Goal: Task Accomplishment & Management: Complete application form

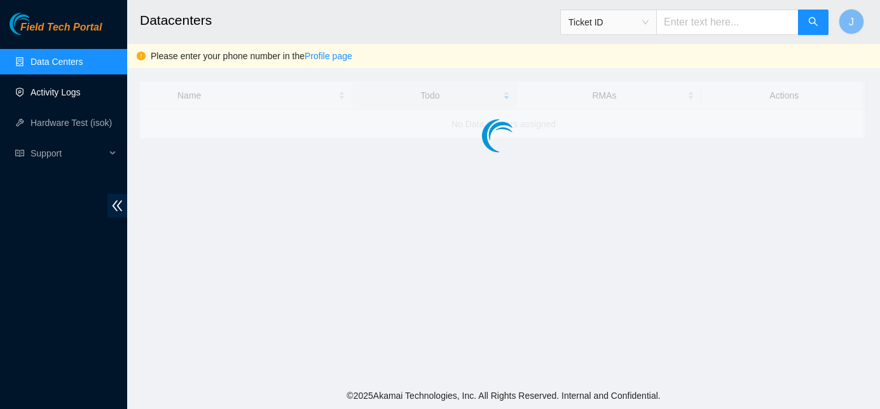
click at [58, 94] on link "Activity Logs" at bounding box center [56, 92] width 50 height 10
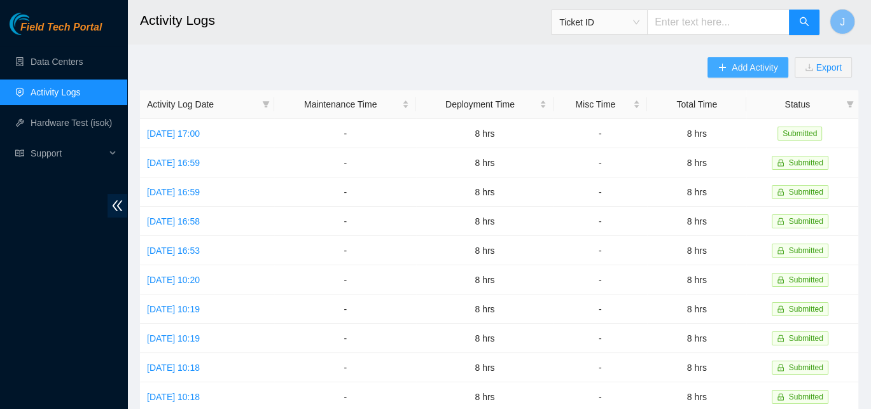
click at [742, 65] on span "Add Activity" at bounding box center [754, 67] width 46 height 14
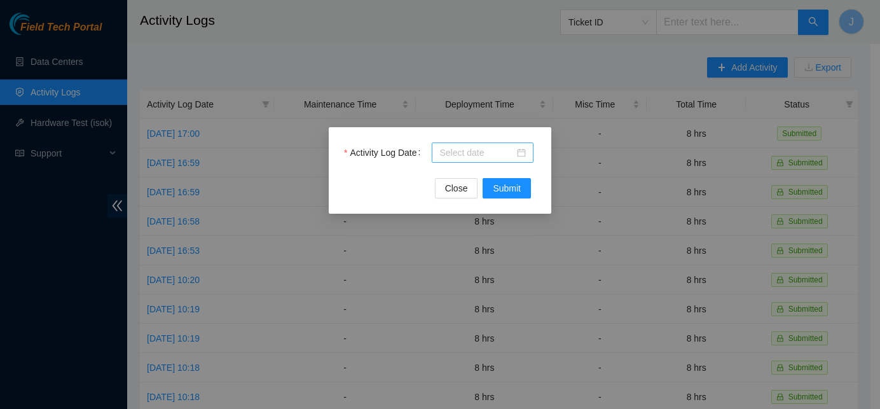
click at [483, 158] on input "Activity Log Date" at bounding box center [476, 153] width 75 height 14
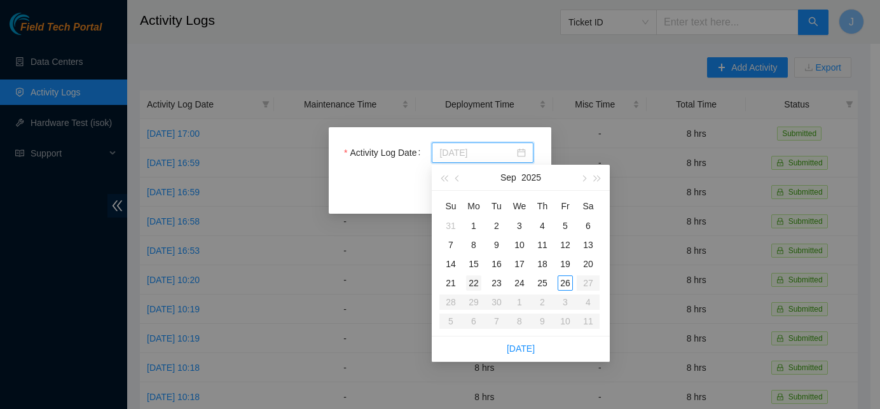
type input "[DATE]"
click at [474, 283] on div "22" at bounding box center [473, 282] width 15 height 15
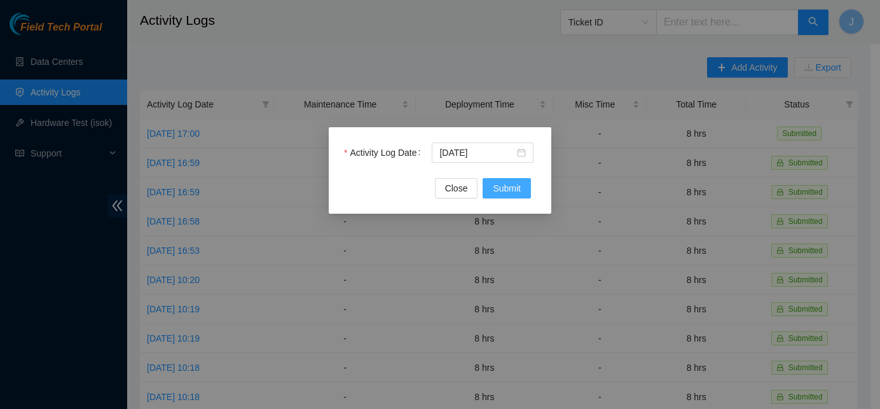
click at [504, 193] on span "Submit" at bounding box center [507, 188] width 28 height 14
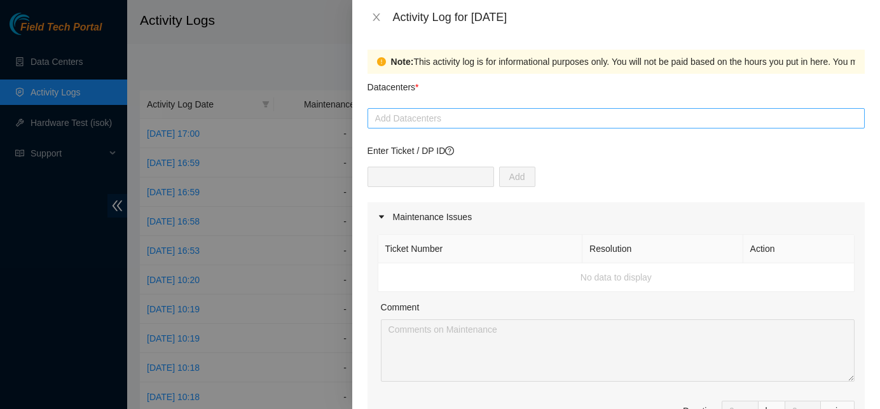
click at [493, 118] on div at bounding box center [616, 118] width 491 height 15
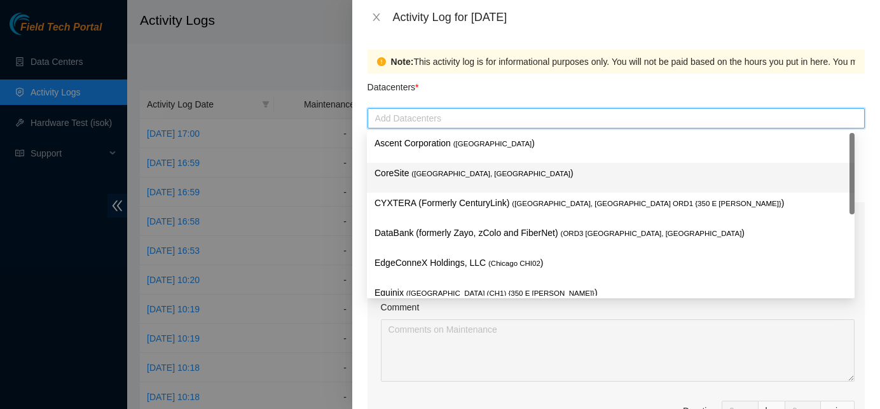
scroll to position [48, 0]
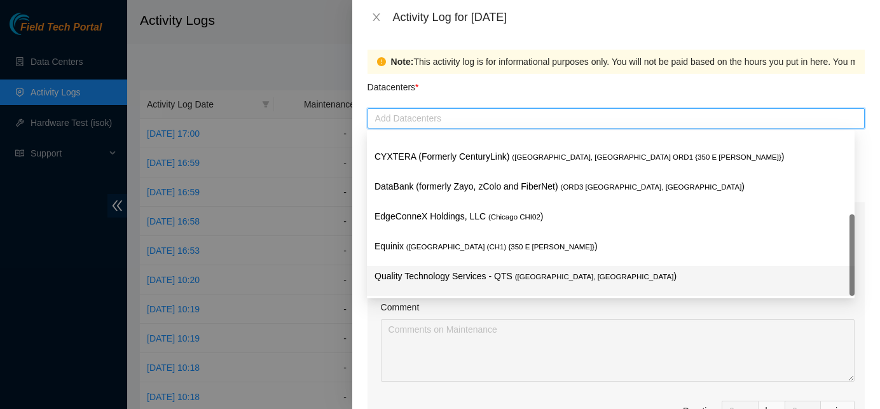
click at [437, 282] on p "Quality Technology Services - QTS ( [GEOGRAPHIC_DATA], [GEOGRAPHIC_DATA] )" at bounding box center [611, 276] width 472 height 15
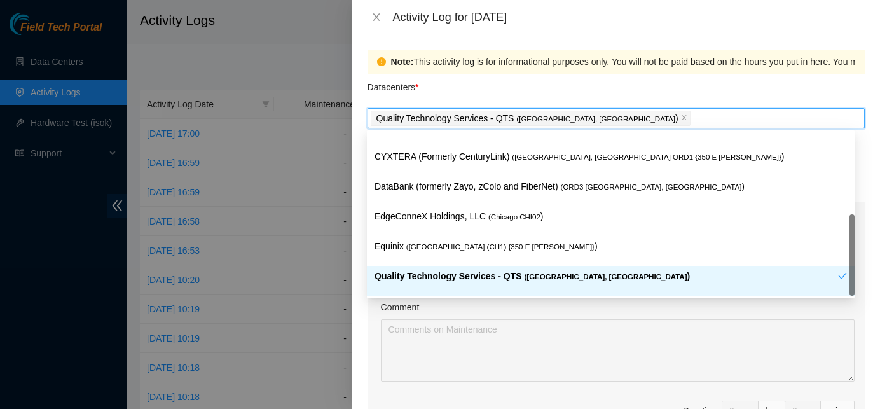
click at [444, 303] on div "Comment" at bounding box center [618, 309] width 474 height 19
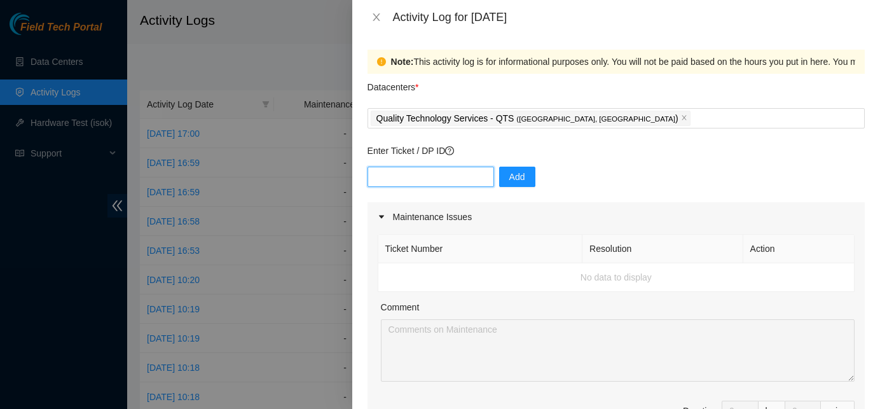
click at [460, 183] on input "text" at bounding box center [431, 177] width 127 height 20
paste input "DP81454"
type input "DP81454"
click at [509, 182] on span "Add" at bounding box center [517, 177] width 16 height 14
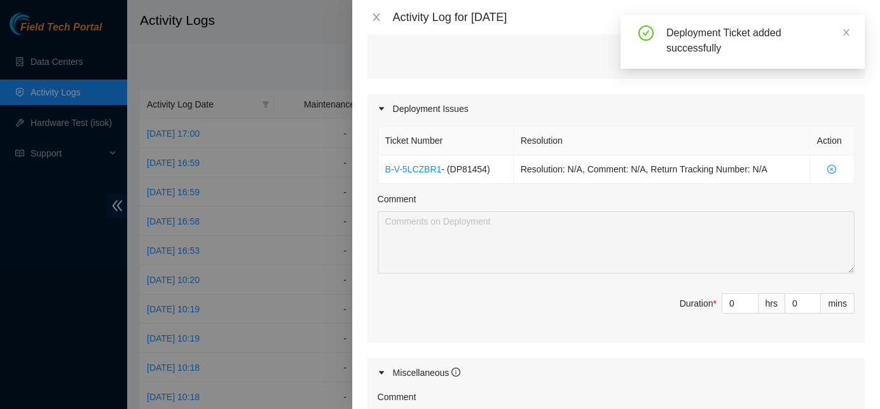
scroll to position [373, 0]
drag, startPoint x: 732, startPoint y: 302, endPoint x: 685, endPoint y: 292, distance: 48.1
click at [685, 292] on span "Duration * 0 hrs 0 mins" at bounding box center [616, 310] width 477 height 36
type input "8"
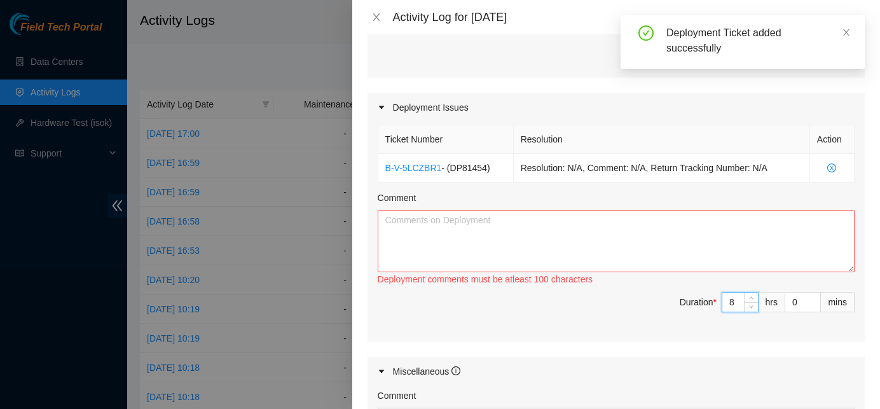
type input "8"
click at [633, 238] on textarea "Comment" at bounding box center [616, 241] width 477 height 62
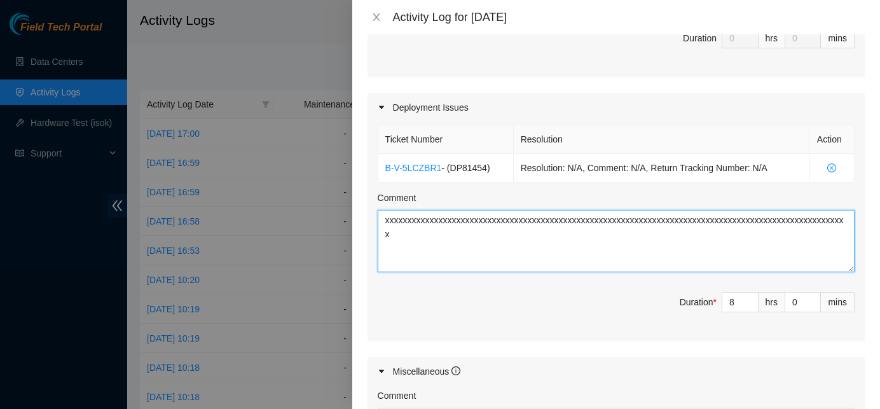
scroll to position [633, 0]
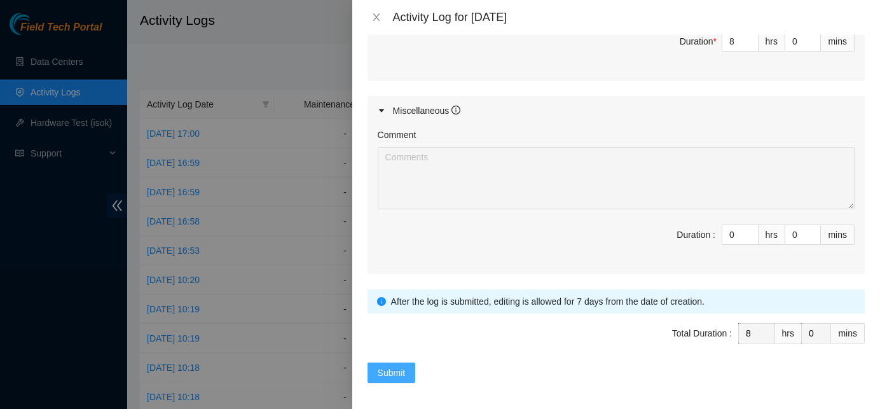
type textarea "xxxxxxxxxxxxxxxxxxxxxxxxxxxxxxxxxxxxxxxxxxxxxxxxxxxxxxxxxxxxxxxxxxxxxxxxxxxxxxx…"
click at [378, 371] on span "Submit" at bounding box center [392, 373] width 28 height 14
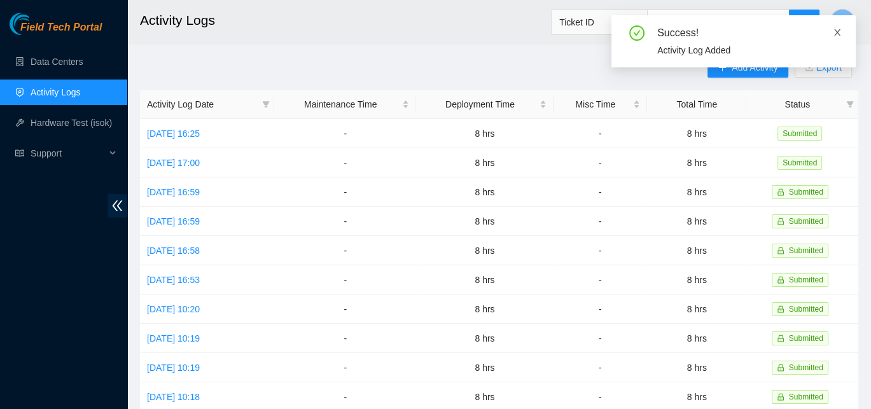
click at [837, 31] on icon "close" at bounding box center [836, 32] width 9 height 9
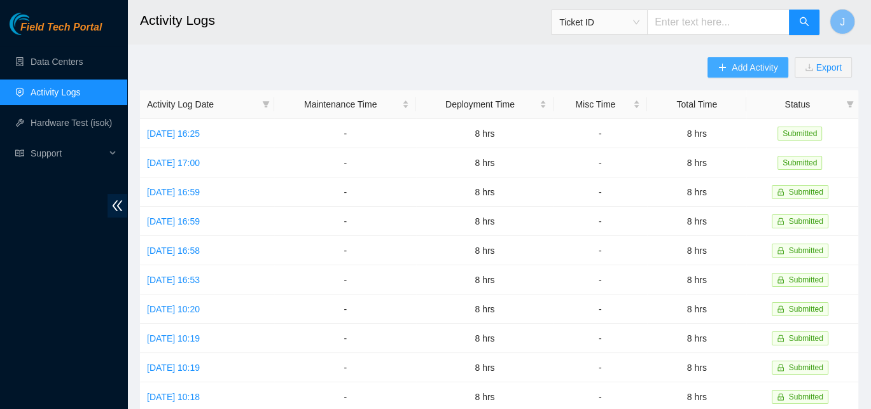
click at [746, 67] on span "Add Activity" at bounding box center [754, 67] width 46 height 14
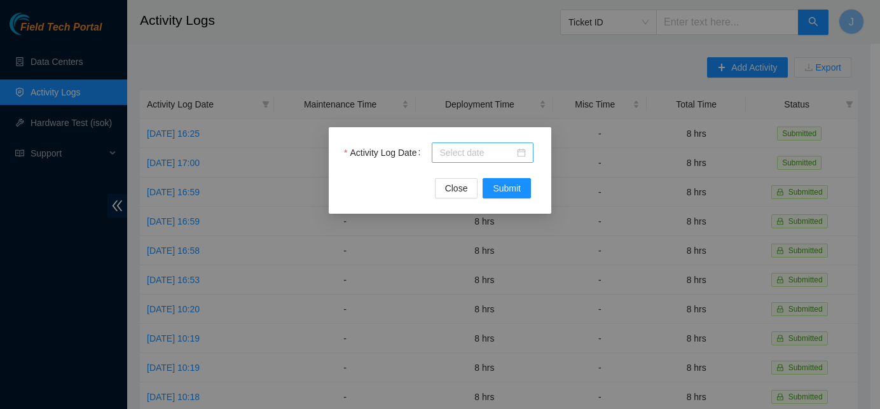
click at [521, 148] on div at bounding box center [482, 153] width 86 height 14
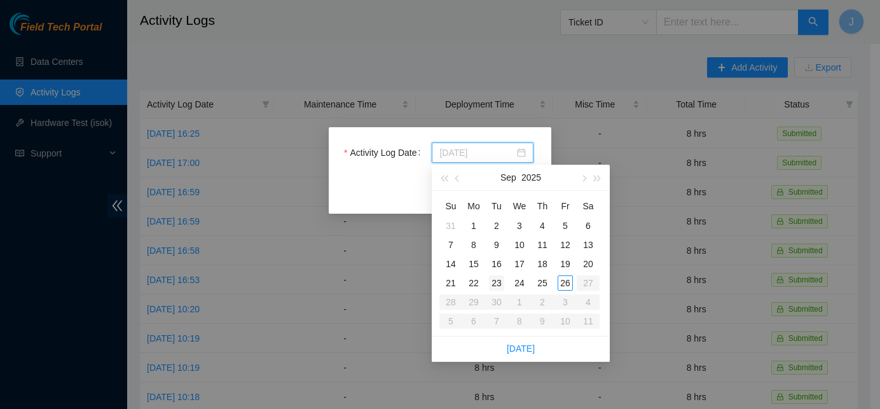
type input "[DATE]"
click at [499, 284] on div "23" at bounding box center [496, 282] width 15 height 15
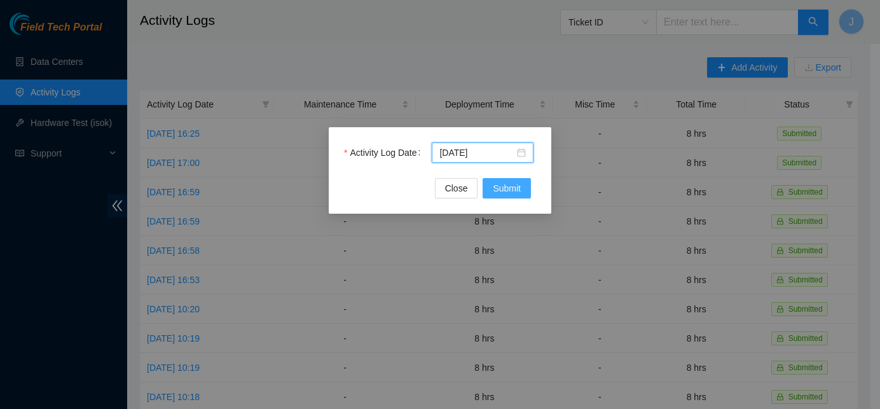
click at [517, 188] on span "Submit" at bounding box center [507, 188] width 28 height 14
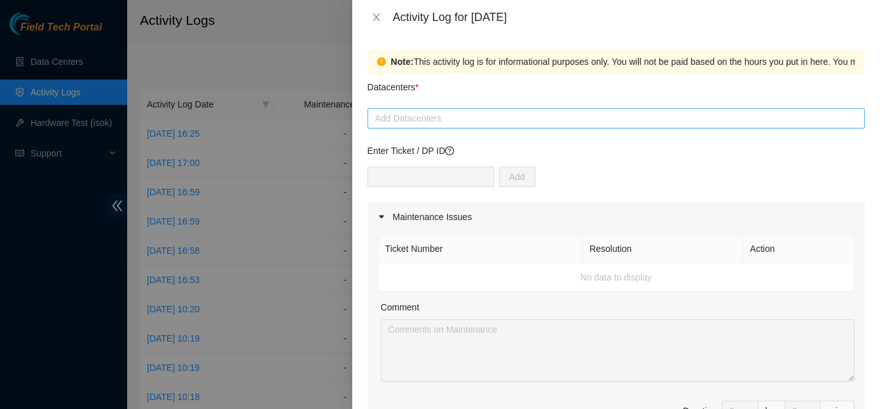
click at [516, 117] on div at bounding box center [616, 118] width 491 height 15
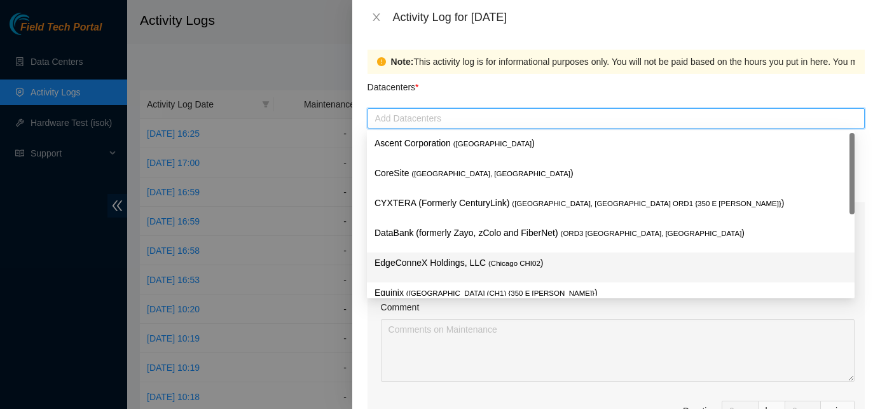
scroll to position [48, 0]
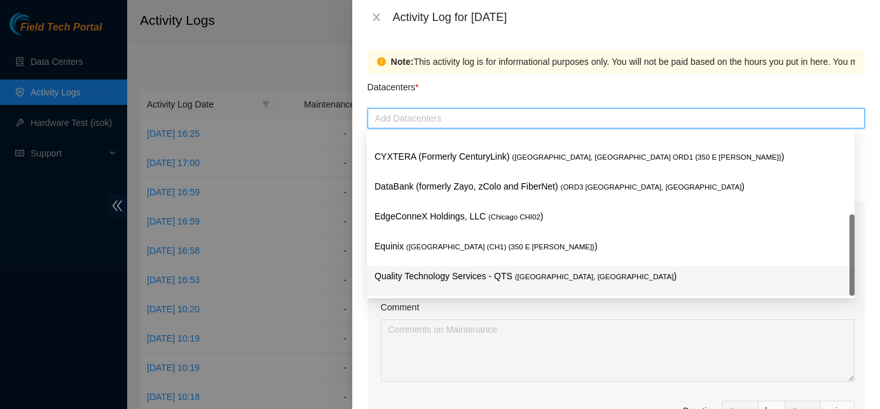
click at [476, 275] on p "Quality Technology Services - QTS ( [GEOGRAPHIC_DATA], [GEOGRAPHIC_DATA] )" at bounding box center [611, 276] width 472 height 15
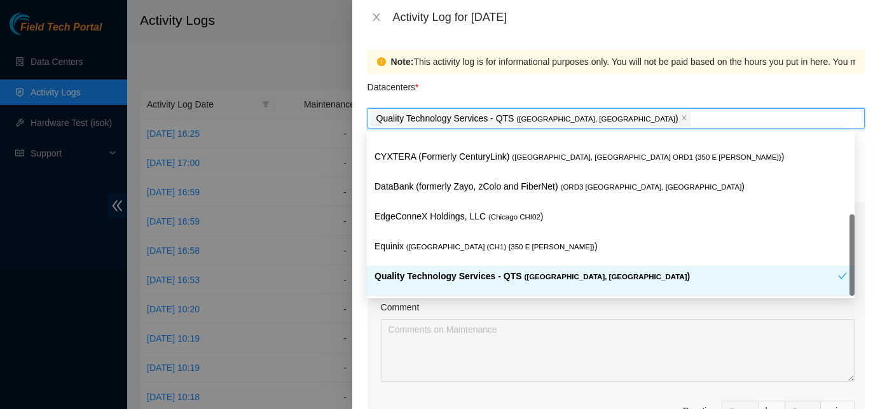
click at [505, 319] on div at bounding box center [618, 350] width 474 height 62
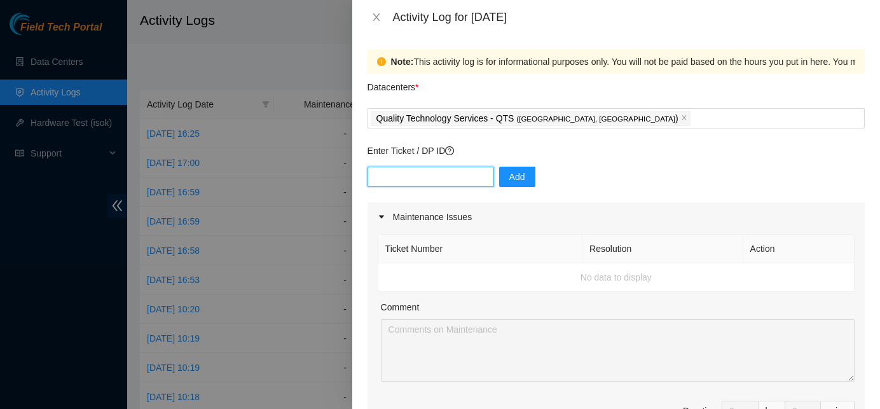
click at [446, 175] on input "text" at bounding box center [431, 177] width 127 height 20
paste input "DP81454"
type input "DP81454"
click at [581, 185] on div "DP81454 Add" at bounding box center [616, 185] width 497 height 36
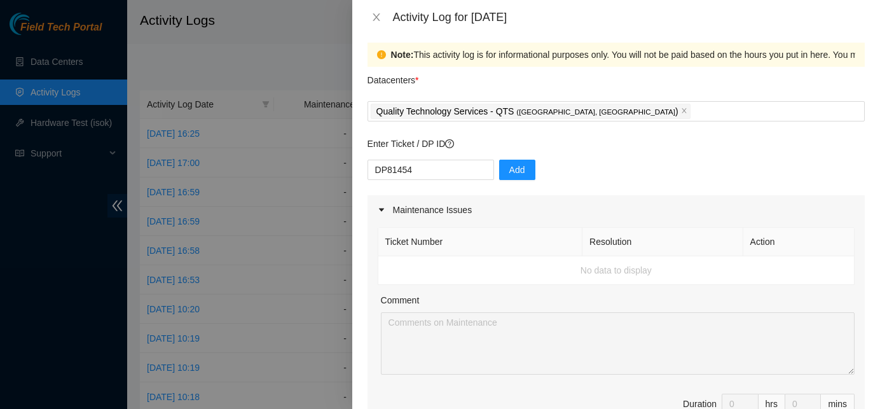
scroll to position [0, 0]
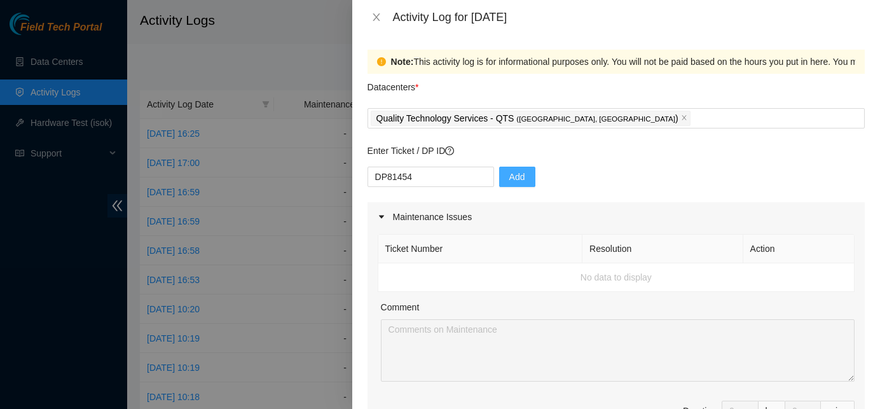
click at [513, 180] on span "Add" at bounding box center [517, 177] width 16 height 14
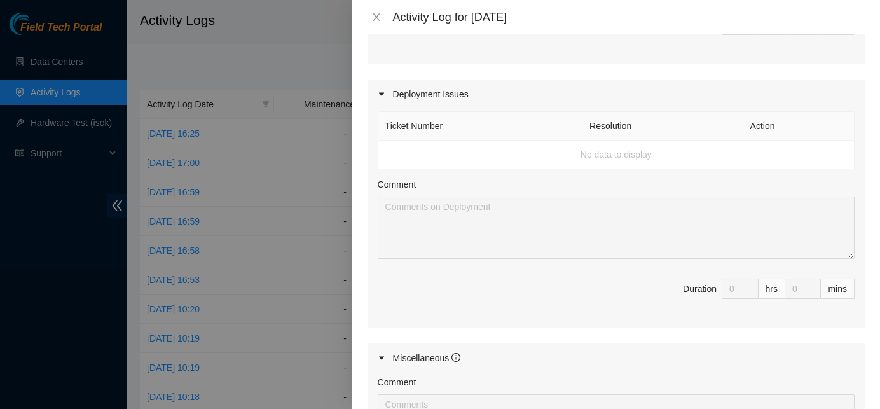
scroll to position [387, 0]
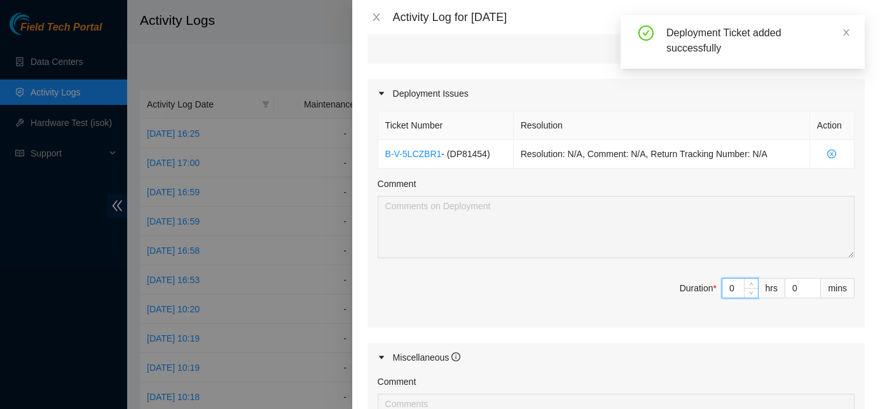
drag, startPoint x: 722, startPoint y: 287, endPoint x: 659, endPoint y: 276, distance: 64.6
click at [659, 278] on span "Duration * 0 hrs 0 mins" at bounding box center [616, 296] width 477 height 36
type input "8"
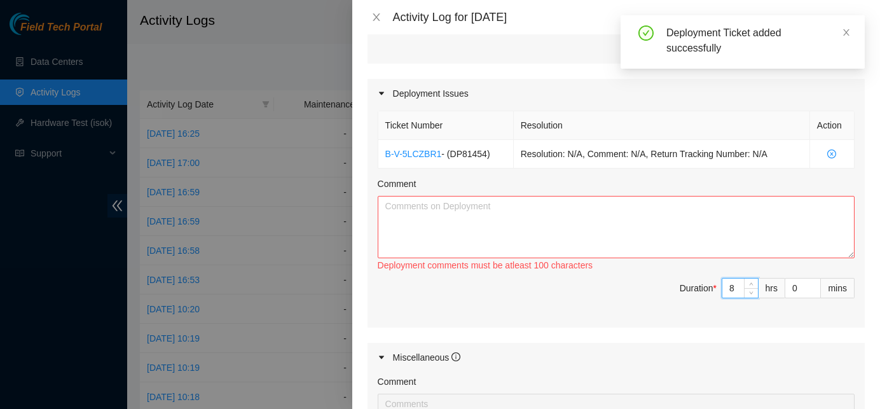
type input "8"
click at [624, 235] on textarea "Comment" at bounding box center [616, 227] width 477 height 62
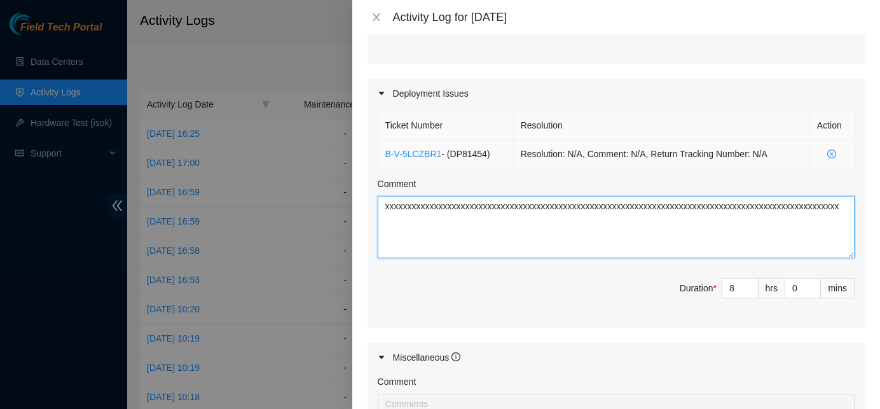
scroll to position [633, 0]
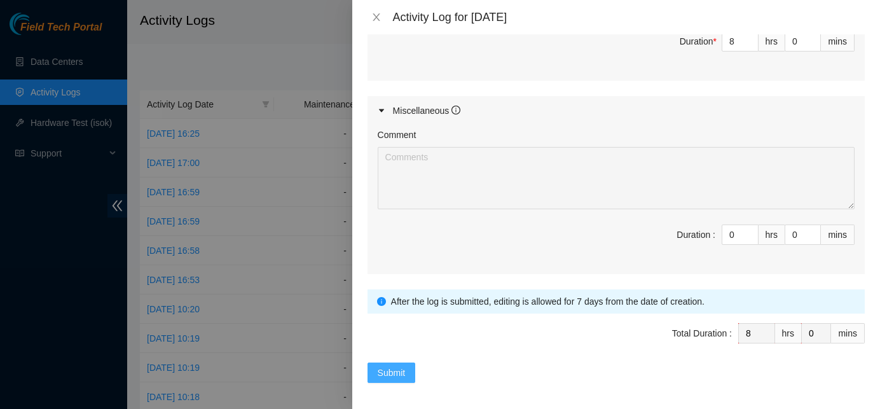
type textarea "xxxxxxxxxxxxxxxxxxxxxxxxxxxxxxxxxxxxxxxxxxxxxxxxxxxxxxxxxxxxxxxxxxxxxxxxxxxxxxx…"
click at [394, 366] on span "Submit" at bounding box center [392, 373] width 28 height 14
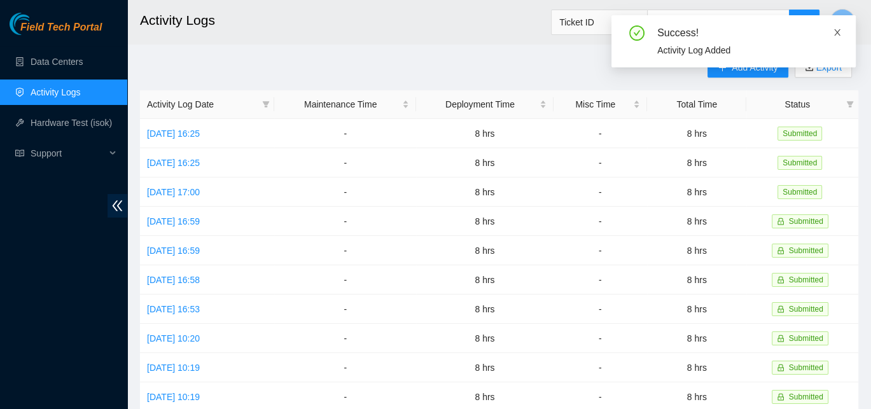
click at [837, 31] on icon "close" at bounding box center [837, 32] width 6 height 6
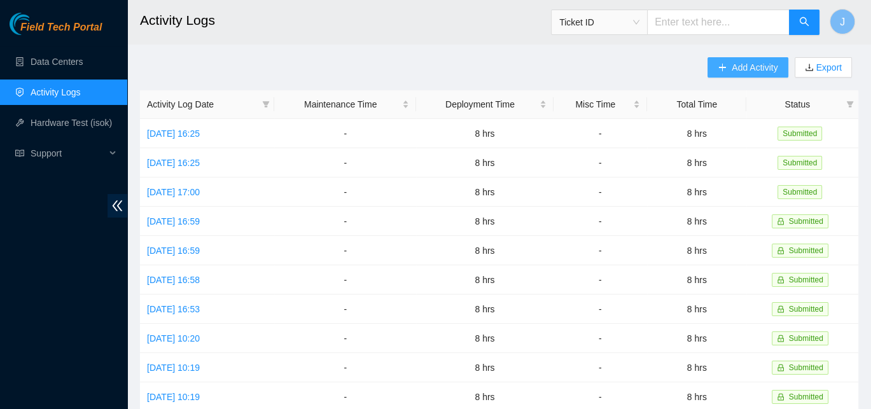
click at [732, 71] on span "Add Activity" at bounding box center [754, 67] width 46 height 14
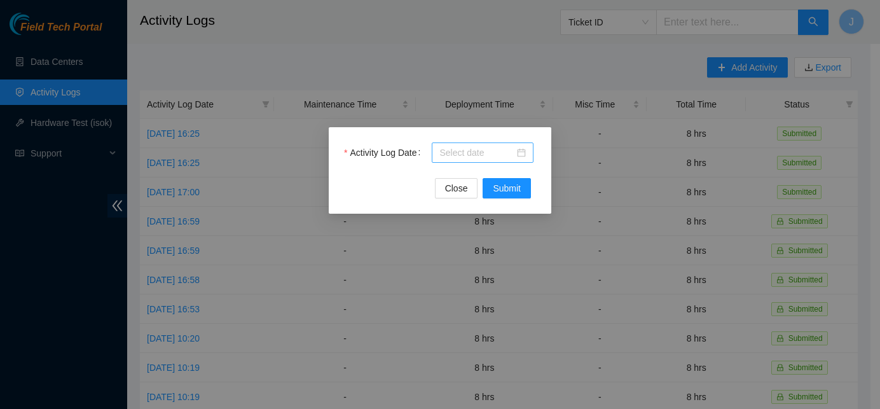
click at [486, 146] on input "Activity Log Date" at bounding box center [476, 153] width 75 height 14
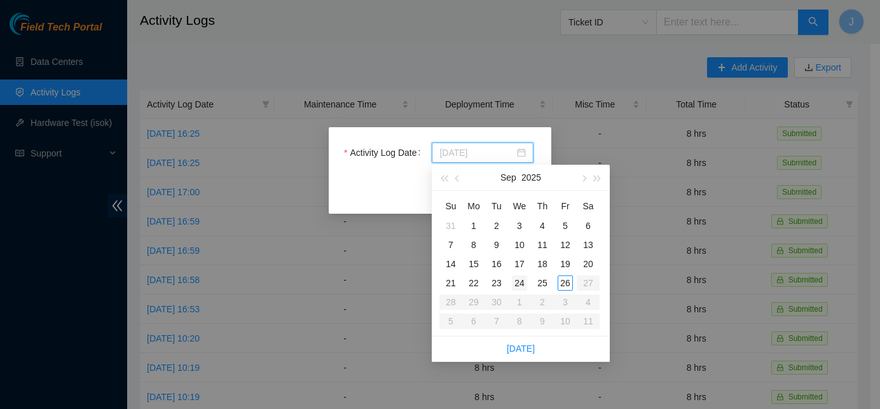
type input "[DATE]"
click at [520, 281] on div "24" at bounding box center [519, 282] width 15 height 15
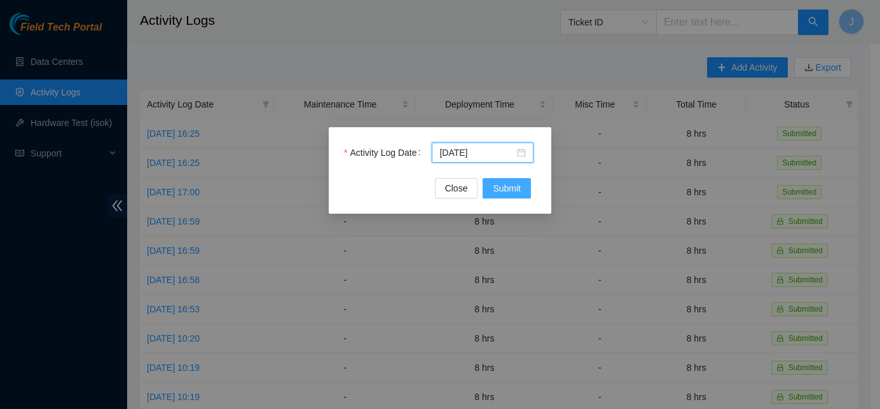
click at [504, 195] on span "Submit" at bounding box center [507, 188] width 28 height 14
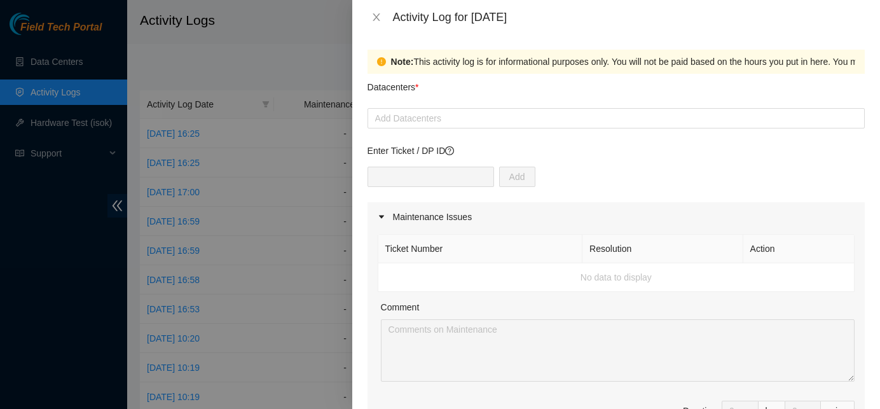
scroll to position [24, 0]
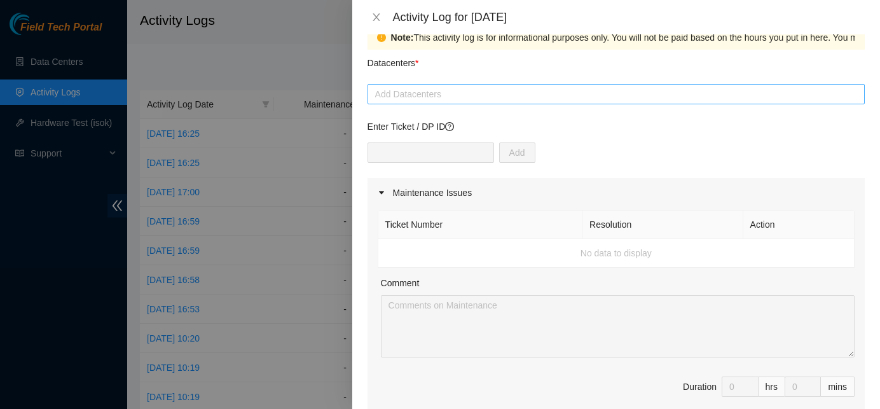
click at [515, 99] on div at bounding box center [616, 93] width 491 height 15
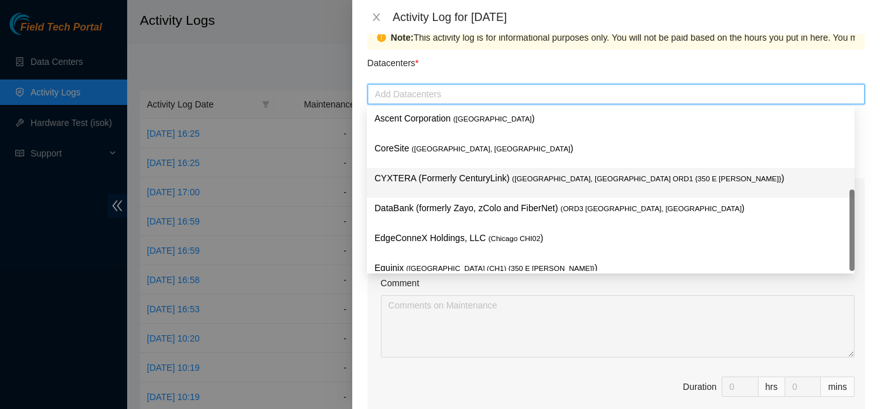
scroll to position [48, 0]
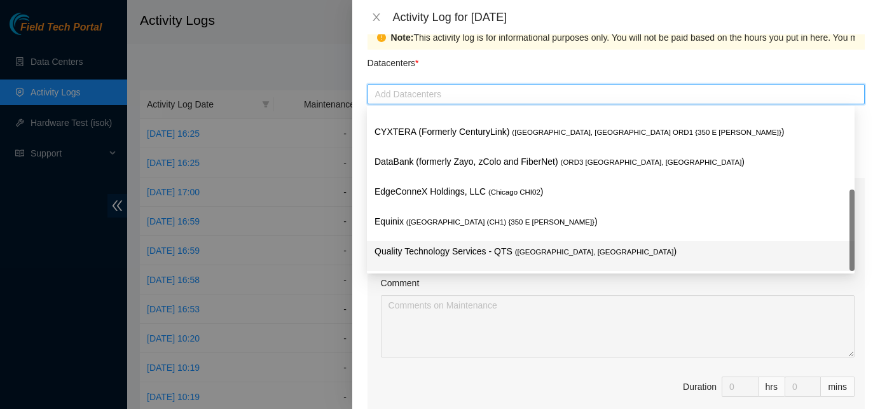
click at [476, 248] on p "Quality Technology Services - QTS ( [GEOGRAPHIC_DATA], [GEOGRAPHIC_DATA] )" at bounding box center [611, 251] width 472 height 15
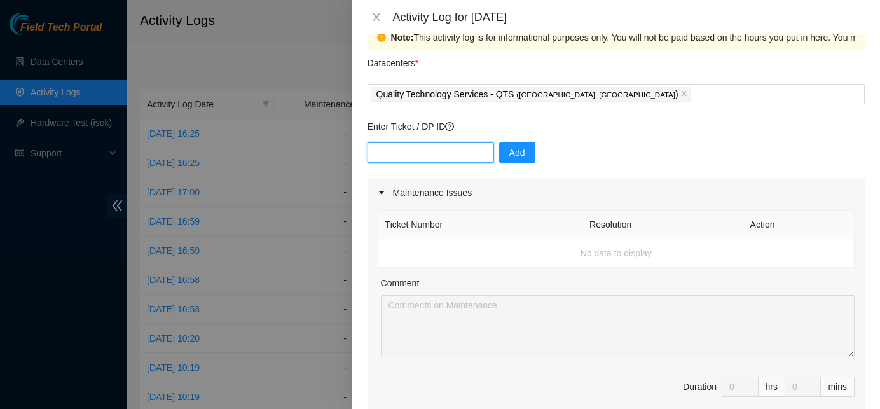
click at [443, 153] on input "text" at bounding box center [431, 152] width 127 height 20
paste input "DP81454"
type input "DP81454"
click at [513, 154] on span "Add" at bounding box center [517, 153] width 16 height 14
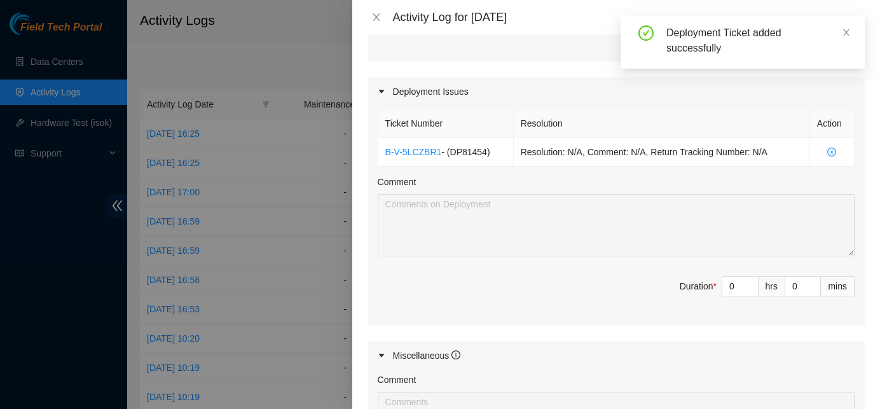
scroll to position [391, 0]
drag, startPoint x: 724, startPoint y: 282, endPoint x: 705, endPoint y: 281, distance: 19.1
click at [705, 281] on span "Duration * 0 hrs 0 mins" at bounding box center [616, 291] width 477 height 36
type input "8"
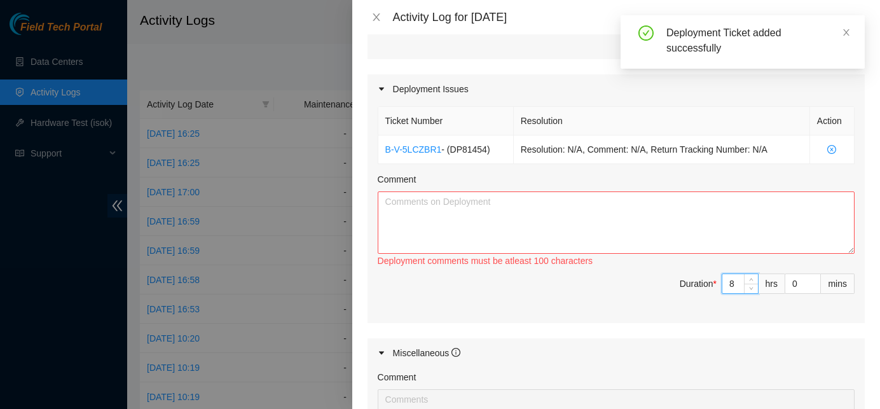
type input "8"
click at [689, 250] on textarea "Comment" at bounding box center [616, 222] width 477 height 62
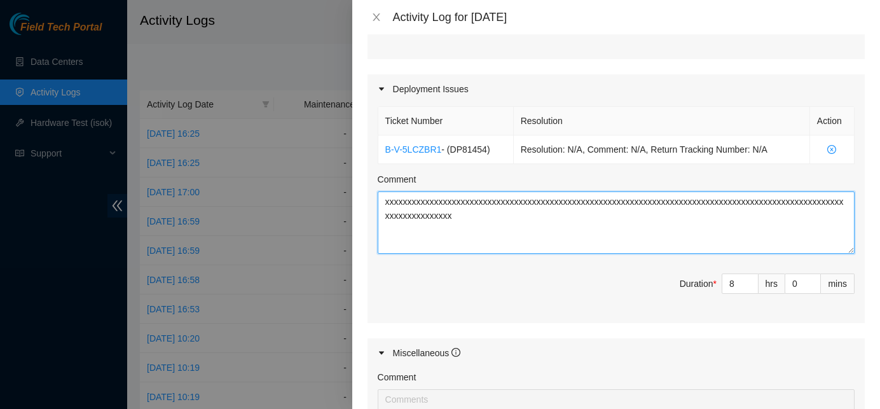
scroll to position [633, 0]
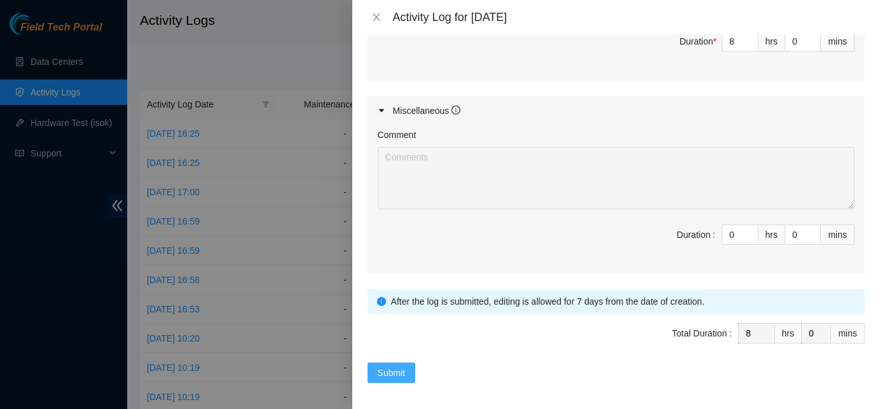
type textarea "xxxxxxxxxxxxxxxxxxxxxxxxxxxxxxxxxxxxxxxxxxxxxxxxxxxxxxxxxxxxxxxxxxxxxxxxxxxxxxx…"
click at [384, 366] on span "Submit" at bounding box center [392, 373] width 28 height 14
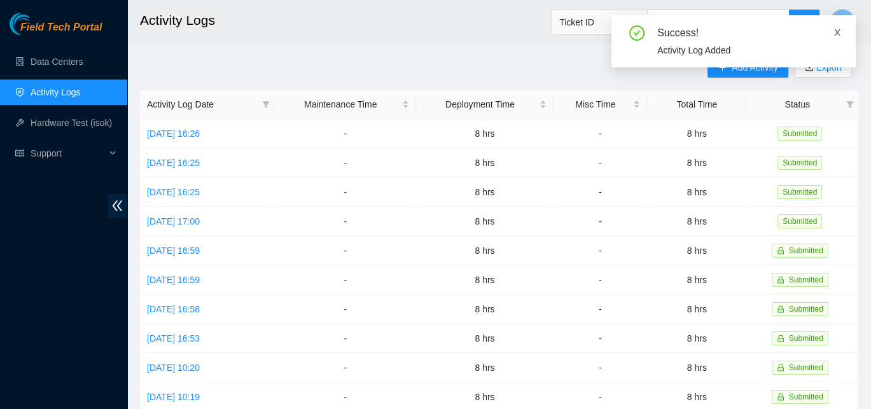
click at [839, 31] on icon "close" at bounding box center [836, 32] width 9 height 9
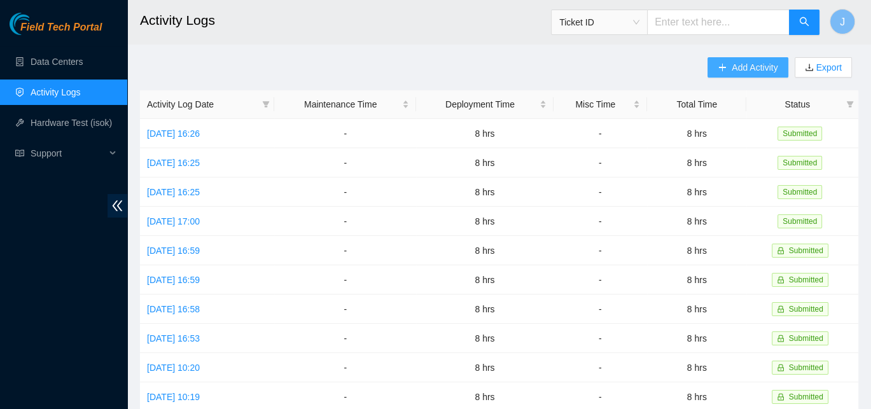
click at [743, 67] on span "Add Activity" at bounding box center [754, 67] width 46 height 14
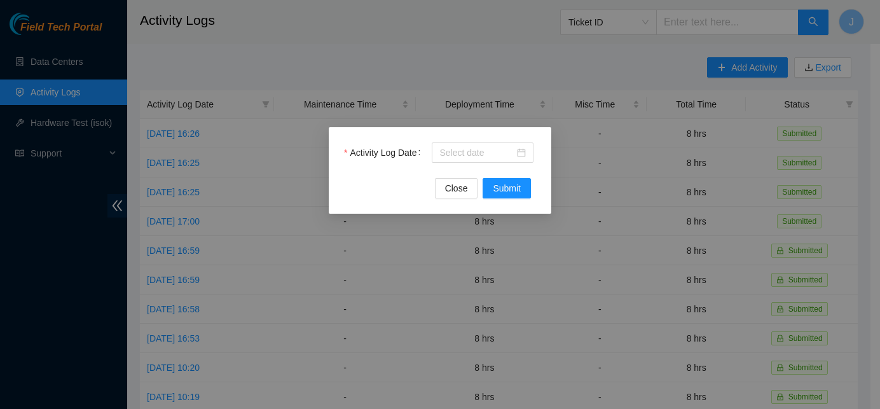
click at [460, 163] on div "Activity Log Date" at bounding box center [440, 160] width 192 height 36
click at [476, 157] on input "Activity Log Date" at bounding box center [476, 153] width 75 height 14
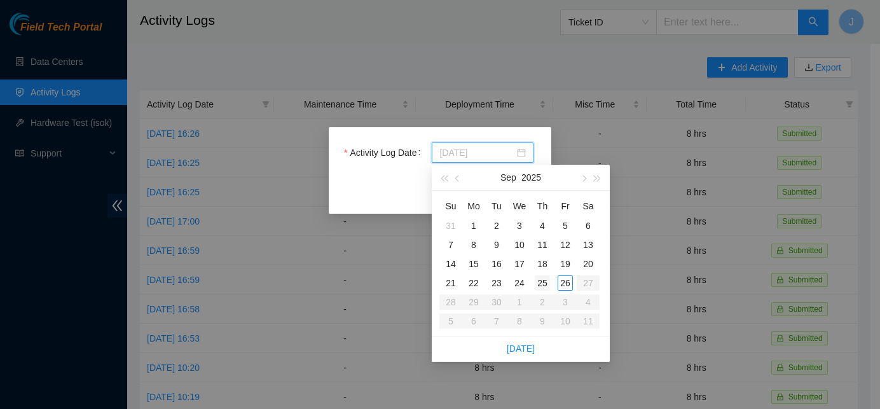
type input "[DATE]"
click at [543, 280] on div "25" at bounding box center [542, 282] width 15 height 15
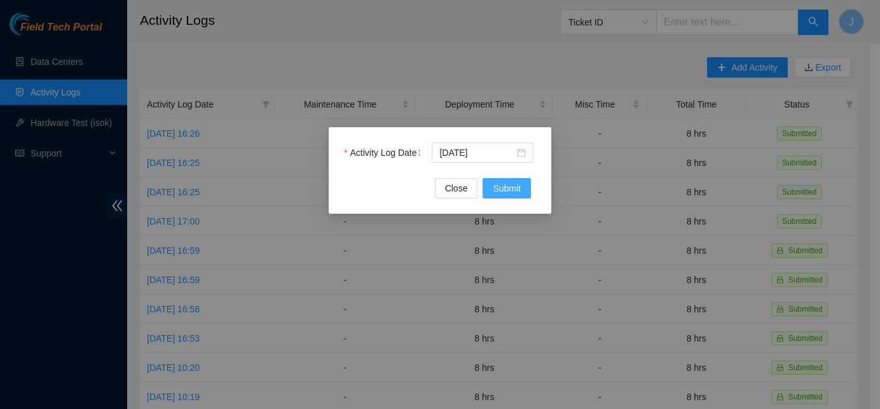
click at [521, 187] on button "Submit" at bounding box center [507, 188] width 48 height 20
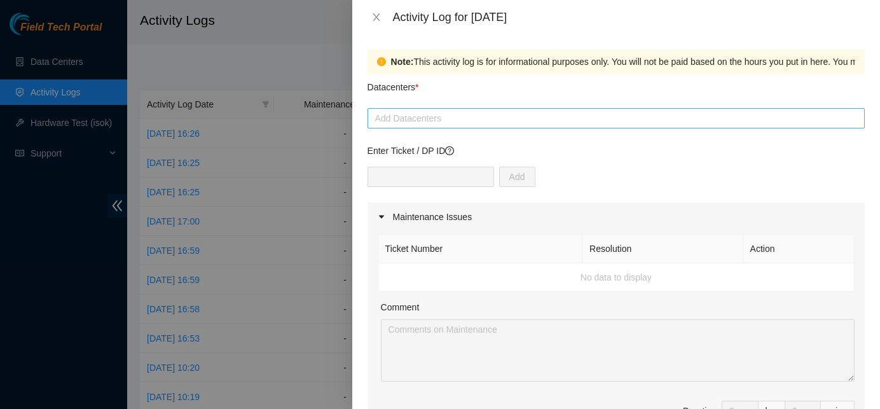
click at [472, 120] on div at bounding box center [616, 118] width 491 height 15
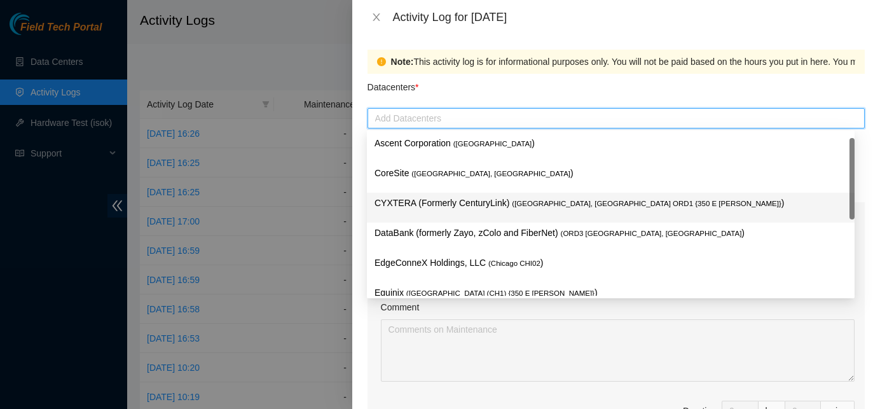
scroll to position [48, 0]
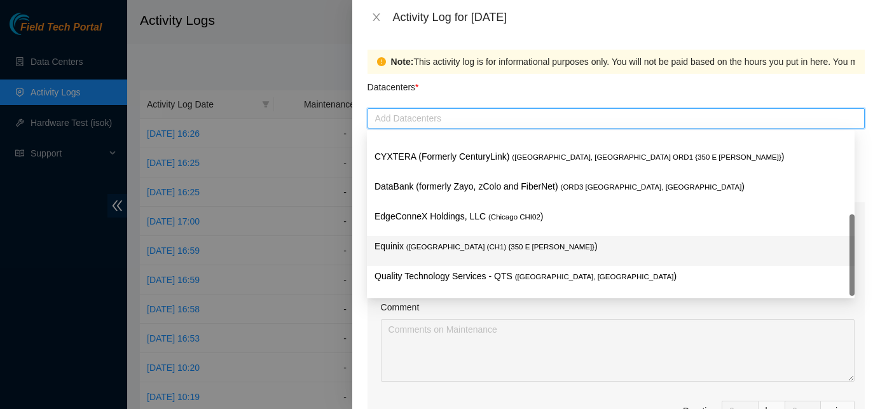
click at [441, 272] on p "Quality Technology Services - QTS ( [GEOGRAPHIC_DATA], [GEOGRAPHIC_DATA] )" at bounding box center [611, 276] width 472 height 15
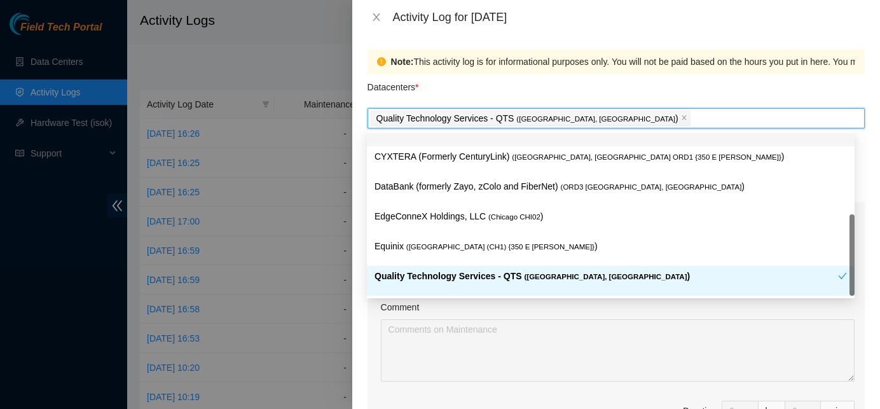
click at [432, 81] on div "Datacenters *" at bounding box center [616, 91] width 497 height 34
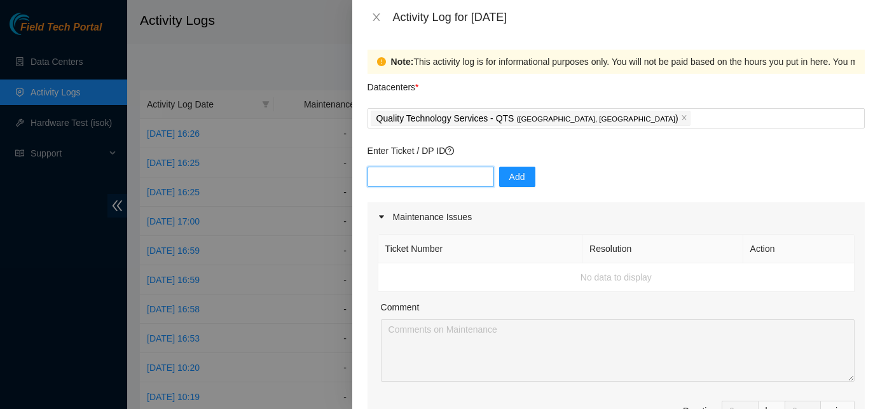
click at [425, 177] on input "text" at bounding box center [431, 177] width 127 height 20
paste input "DP81454"
type input "DP81454"
click at [509, 168] on button "Add" at bounding box center [517, 177] width 36 height 20
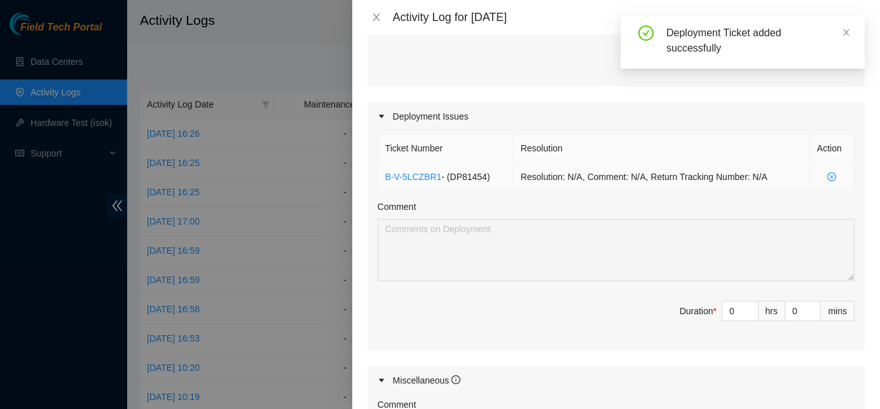
scroll to position [369, 0]
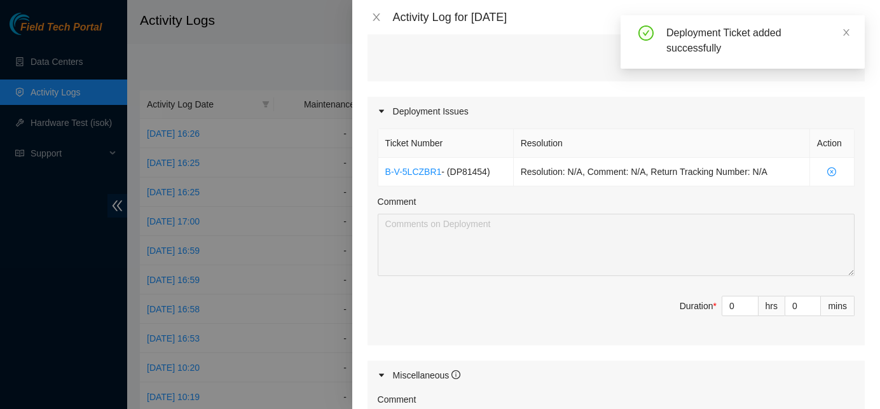
drag, startPoint x: 731, startPoint y: 302, endPoint x: 674, endPoint y: 307, distance: 57.5
click at [674, 307] on span "Duration * 0 hrs 0 mins" at bounding box center [616, 314] width 477 height 36
type input "8"
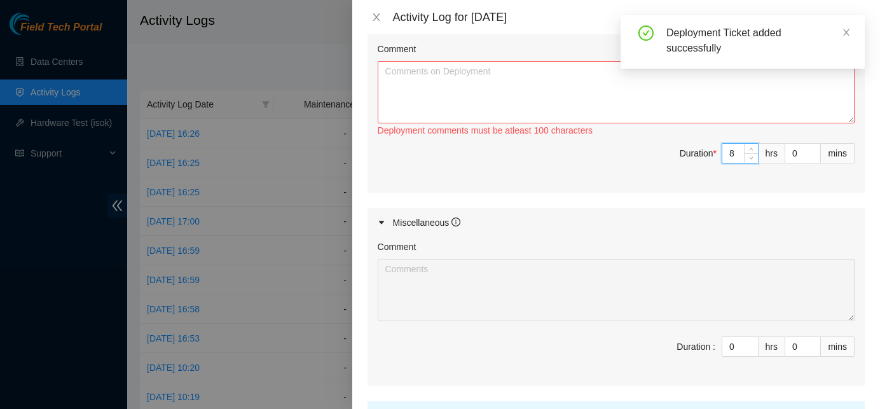
scroll to position [486, 0]
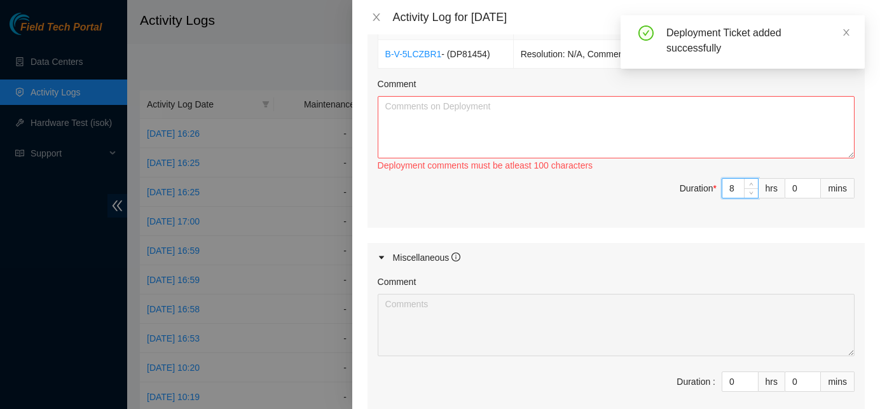
type input "8"
click at [579, 132] on textarea "Comment" at bounding box center [616, 127] width 477 height 62
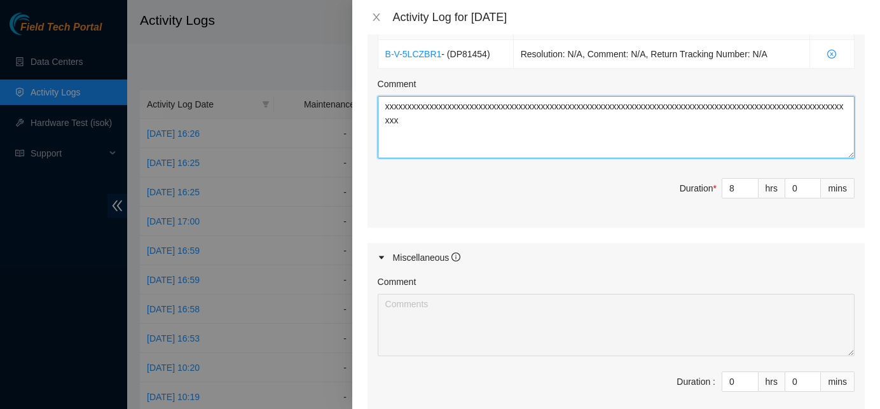
scroll to position [633, 0]
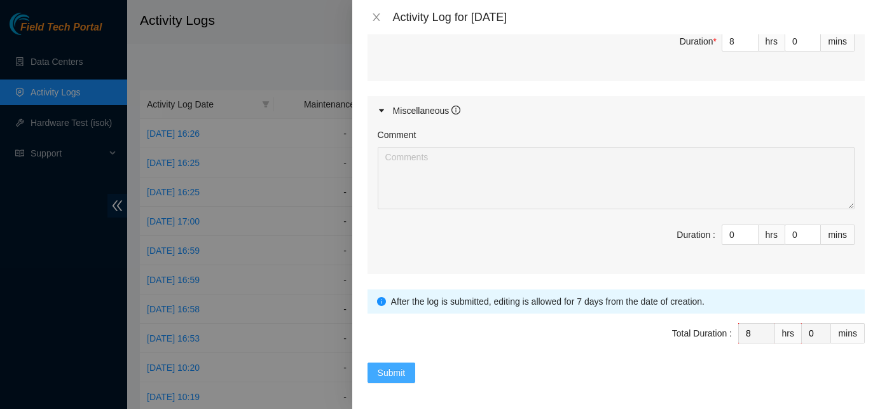
type textarea "xxxxxxxxxxxxxxxxxxxxxxxxxxxxxxxxxxxxxxxxxxxxxxxxxxxxxxxxxxxxxxxxxxxxxxxxxxxxxxx…"
click at [387, 368] on span "Submit" at bounding box center [392, 373] width 28 height 14
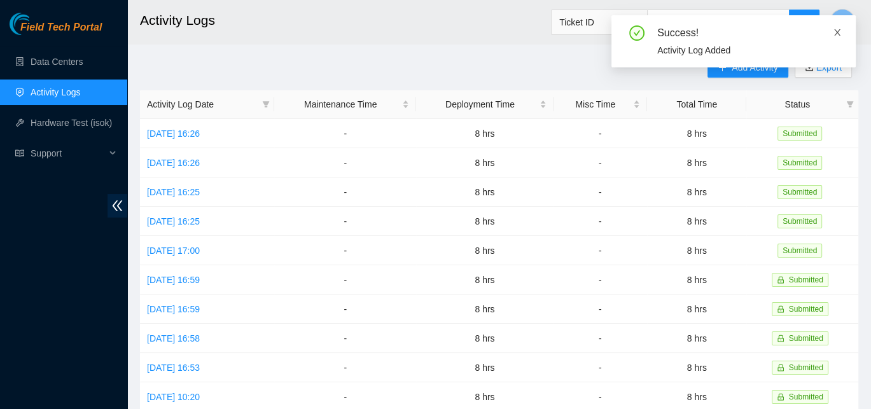
click at [839, 30] on icon "close" at bounding box center [837, 32] width 6 height 6
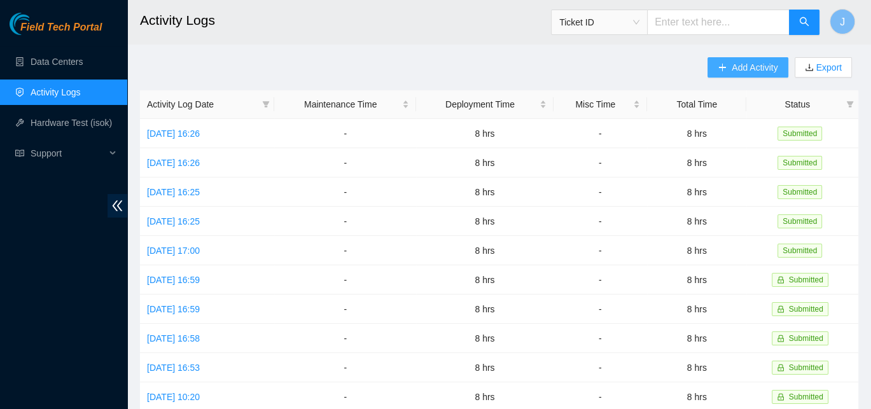
click at [719, 71] on icon "plus" at bounding box center [721, 67] width 9 height 9
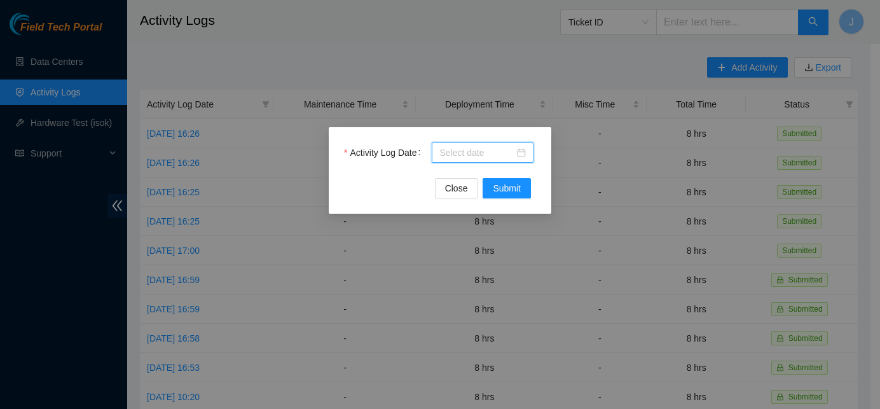
click at [509, 148] on input "Activity Log Date" at bounding box center [476, 153] width 75 height 14
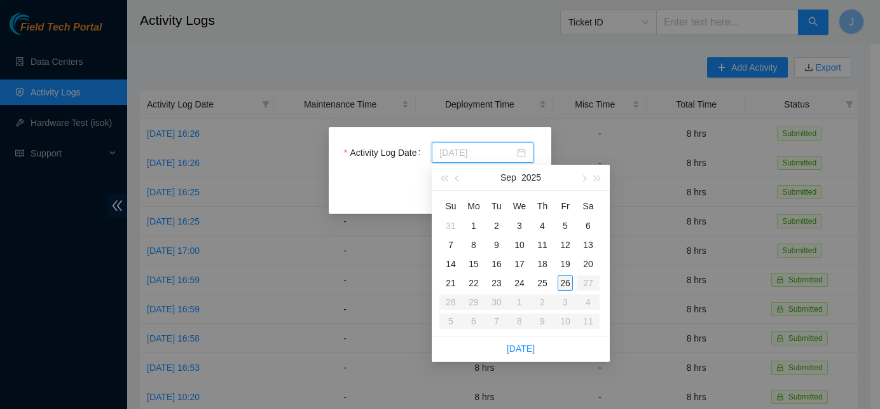
type input "[DATE]"
click at [564, 280] on div "26" at bounding box center [565, 282] width 15 height 15
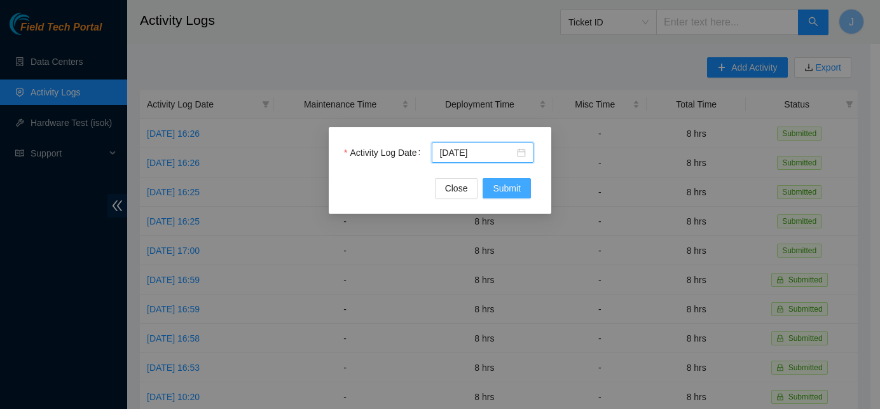
click at [511, 189] on span "Submit" at bounding box center [507, 188] width 28 height 14
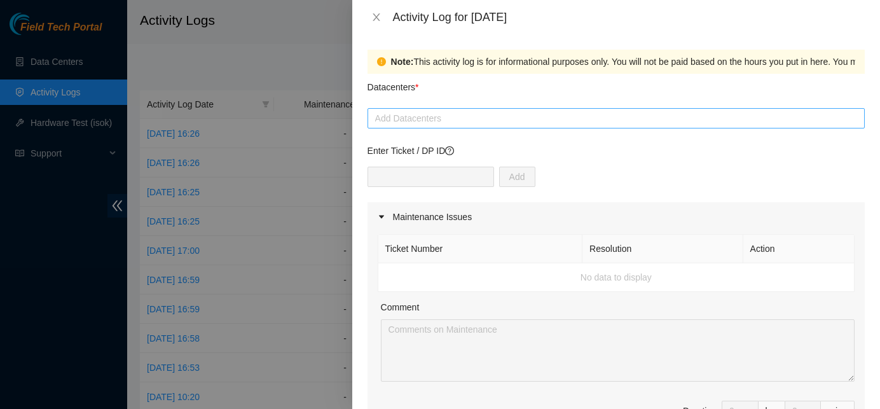
click at [472, 119] on div at bounding box center [616, 118] width 491 height 15
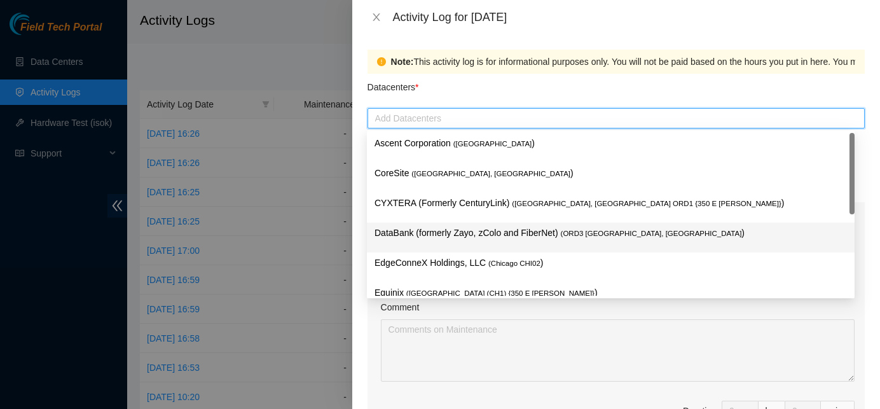
scroll to position [48, 0]
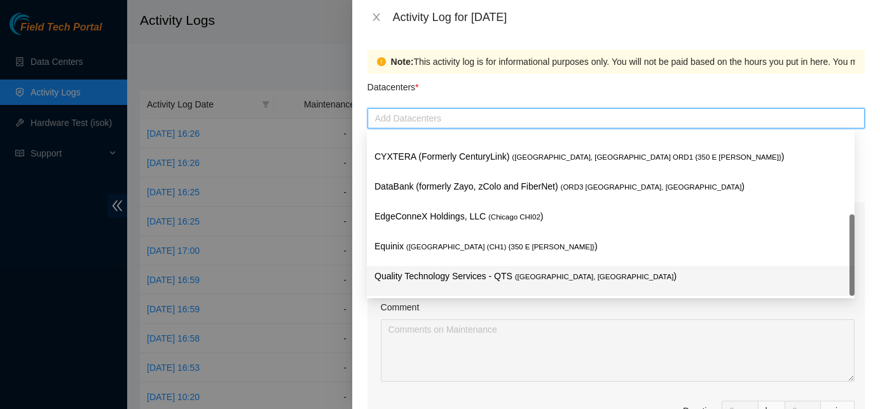
click at [456, 273] on p "Quality Technology Services - QTS ( [GEOGRAPHIC_DATA], [GEOGRAPHIC_DATA] )" at bounding box center [611, 276] width 472 height 15
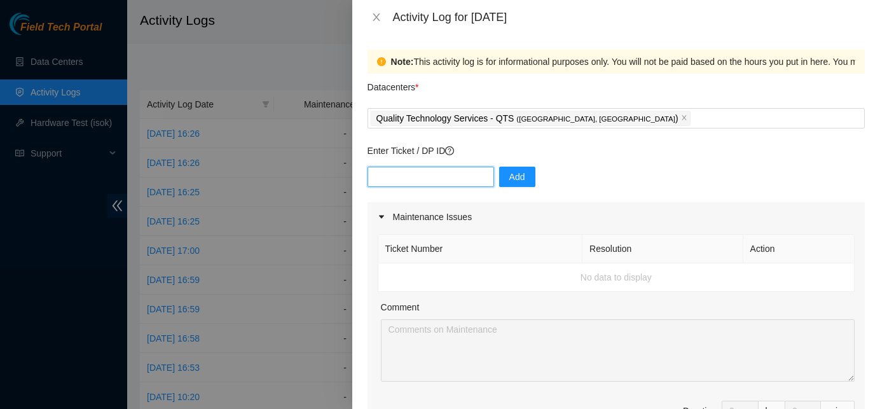
click at [424, 177] on input "text" at bounding box center [431, 177] width 127 height 20
paste input "DP81454"
type input "DP81454"
click at [510, 181] on span "Add" at bounding box center [517, 177] width 16 height 14
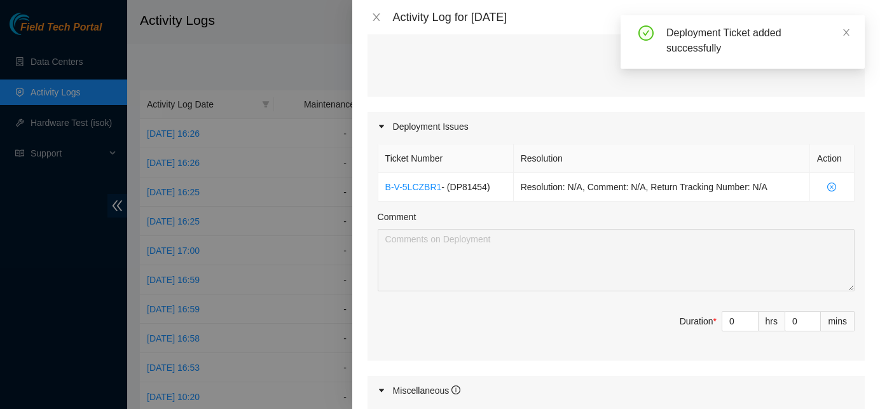
scroll to position [354, 0]
drag, startPoint x: 729, startPoint y: 316, endPoint x: 688, endPoint y: 316, distance: 41.3
click at [688, 316] on span "Duration * 0 hrs 0 mins" at bounding box center [616, 329] width 477 height 36
type input "6"
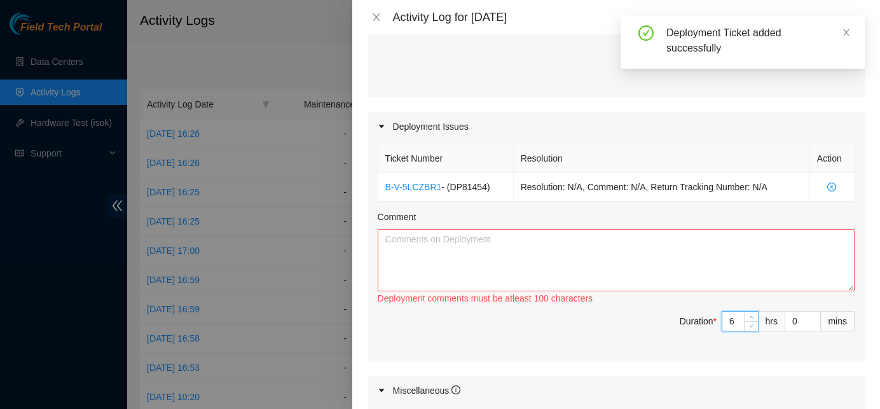
type input "6"
click at [549, 251] on textarea "Comment" at bounding box center [616, 260] width 477 height 62
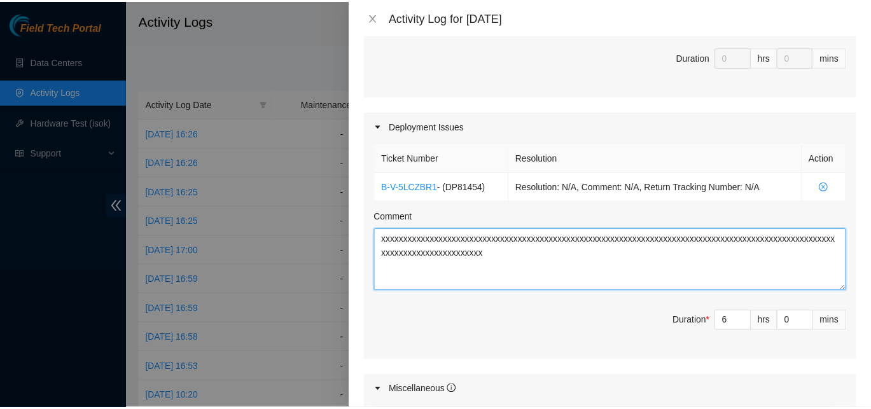
scroll to position [633, 0]
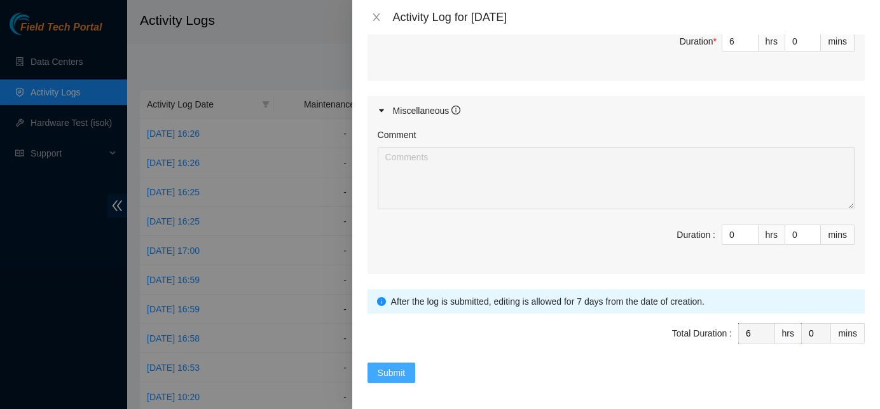
type textarea "xxxxxxxxxxxxxxxxxxxxxxxxxxxxxxxxxxxxxxxxxxxxxxxxxxxxxxxxxxxxxxxxxxxxxxxxxxxxxxx…"
click at [388, 368] on span "Submit" at bounding box center [392, 373] width 28 height 14
